Goal: Check status: Check status

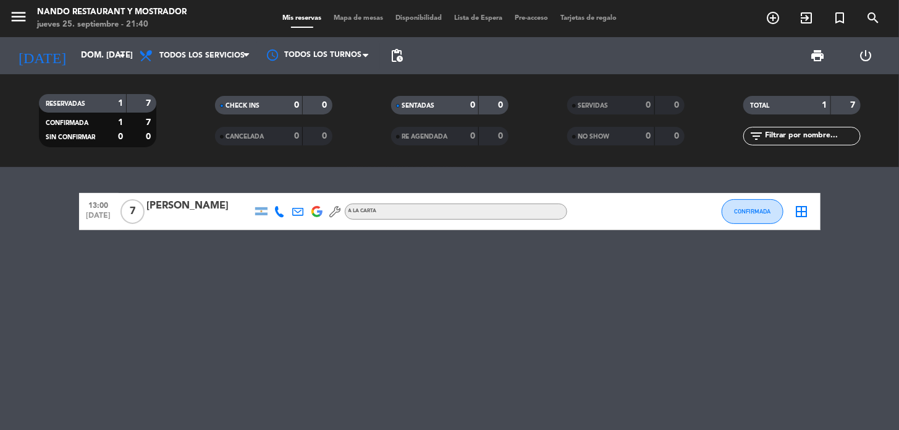
click at [296, 211] on icon at bounding box center [298, 211] width 11 height 11
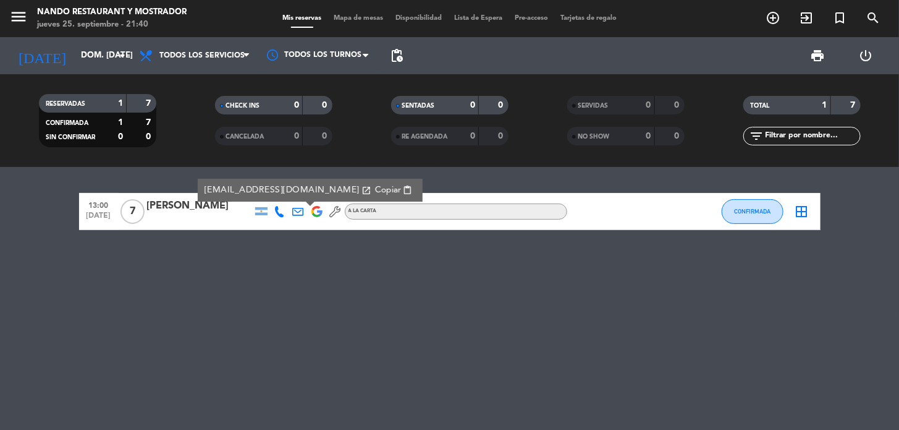
click at [296, 211] on icon at bounding box center [298, 211] width 11 height 11
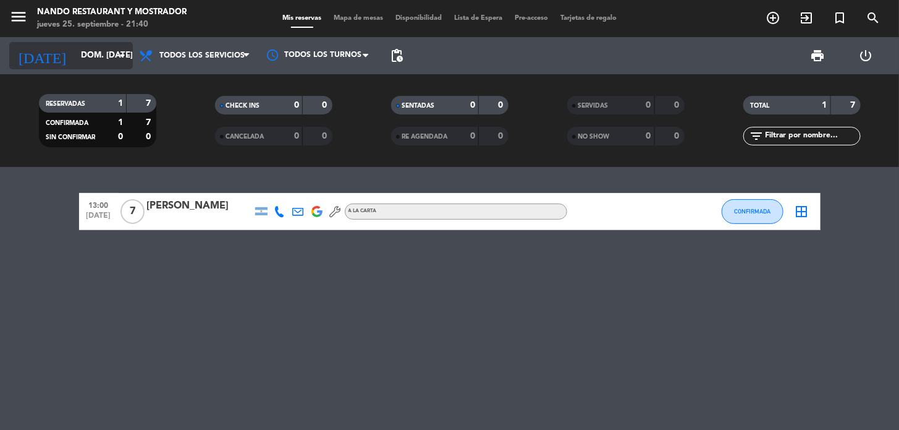
click at [109, 60] on input "dom. [DATE]" at bounding box center [129, 56] width 109 height 22
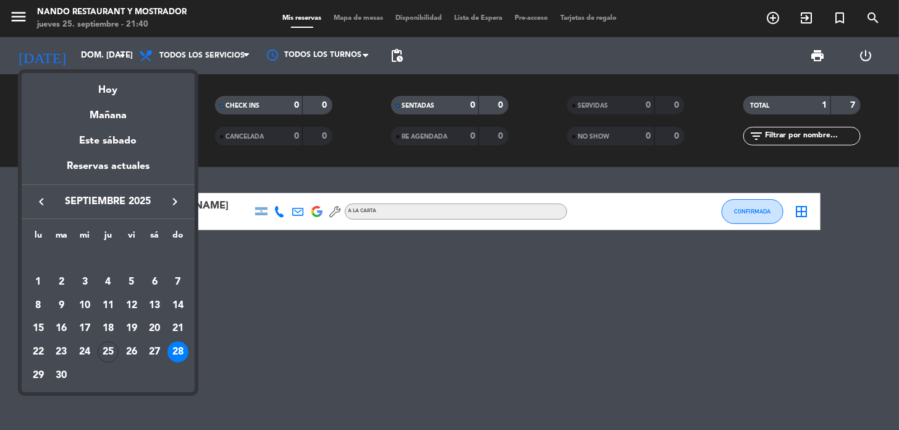
click at [69, 58] on div at bounding box center [449, 215] width 899 height 430
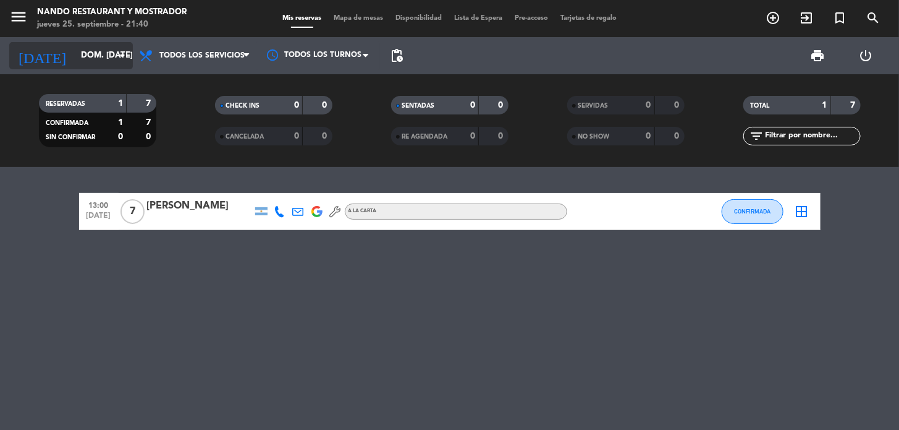
click at [78, 58] on input "dom. [DATE]" at bounding box center [129, 56] width 109 height 22
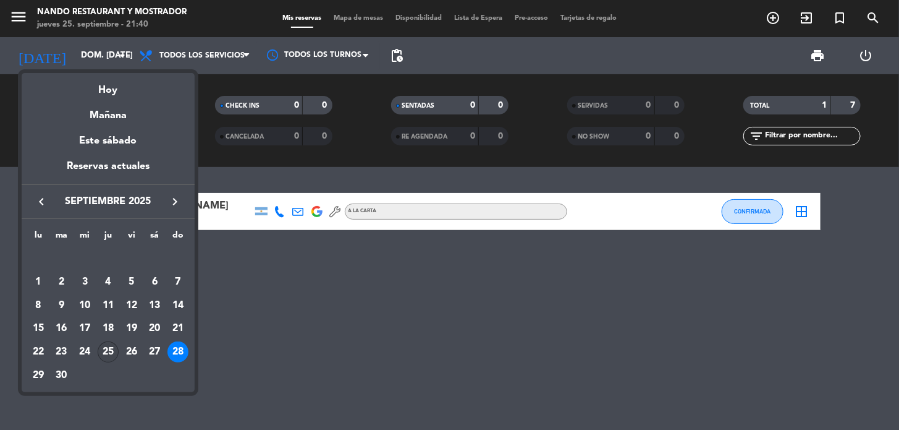
click at [100, 355] on div "25" at bounding box center [108, 351] width 21 height 21
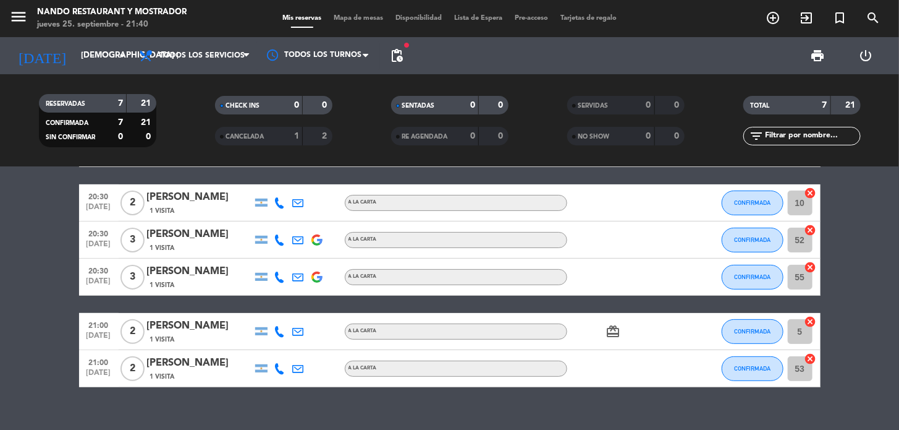
scroll to position [136, 0]
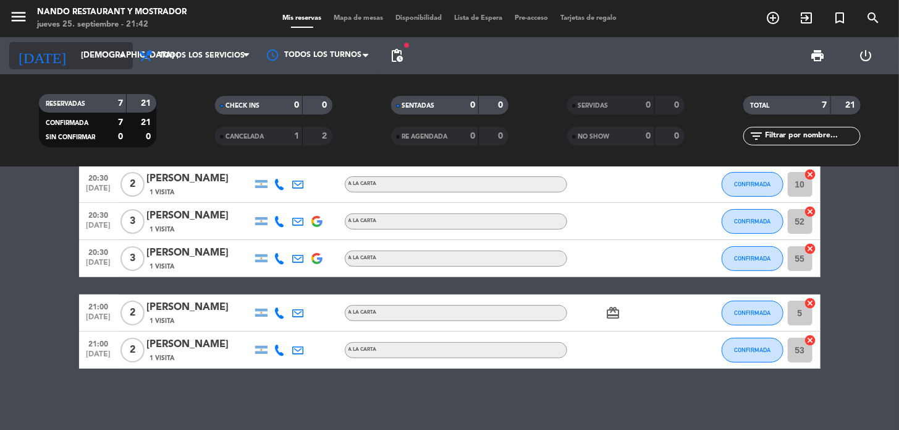
click at [96, 56] on input "[DEMOGRAPHIC_DATA] [DATE]" at bounding box center [129, 56] width 109 height 22
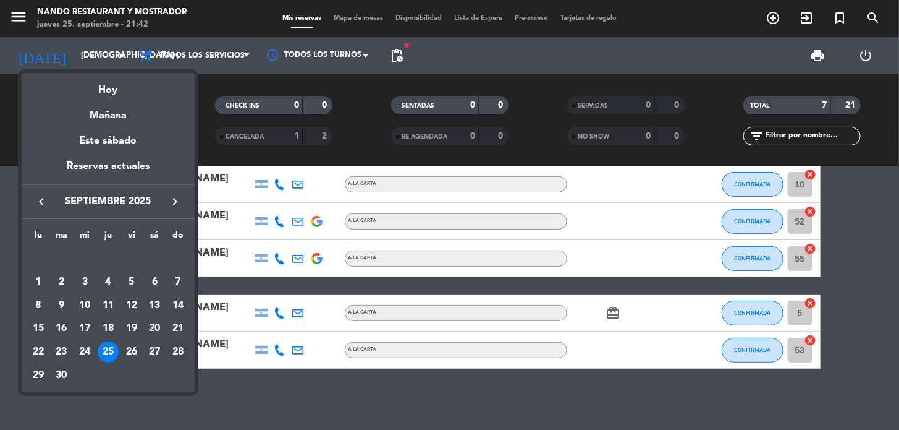
click at [177, 348] on div "28" at bounding box center [178, 351] width 21 height 21
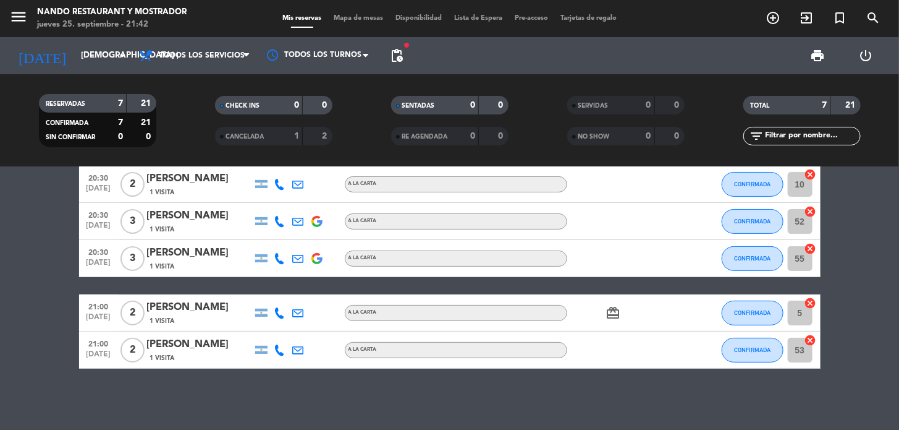
type input "dom. [DATE]"
